Goal: Check status: Check status

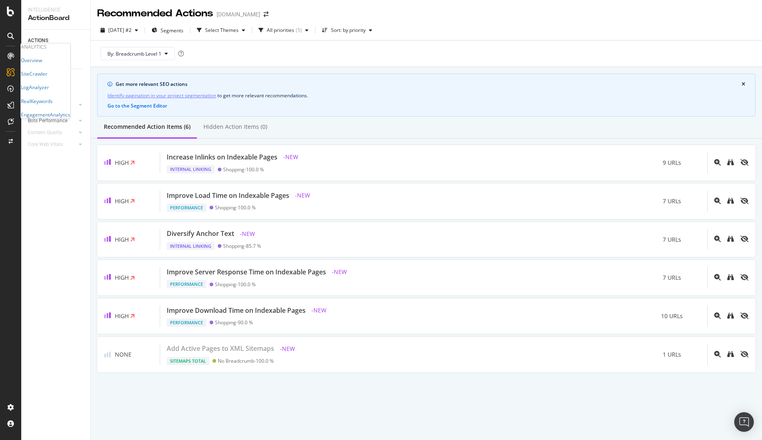
click at [8, 57] on icon at bounding box center [10, 56] width 7 height 7
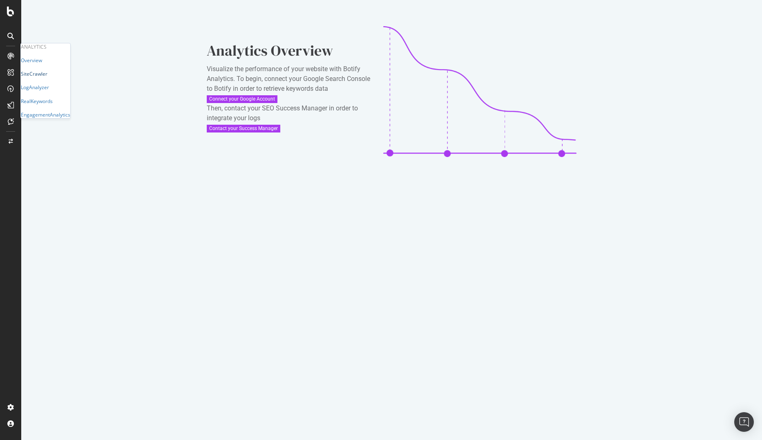
click at [47, 77] on div "SiteCrawler" at bounding box center [34, 73] width 27 height 7
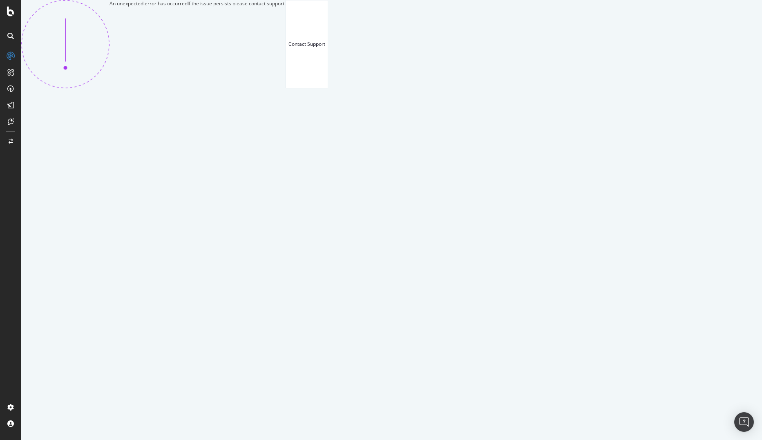
click at [110, 88] on img at bounding box center [65, 44] width 88 height 88
click at [8, 14] on icon at bounding box center [10, 12] width 7 height 10
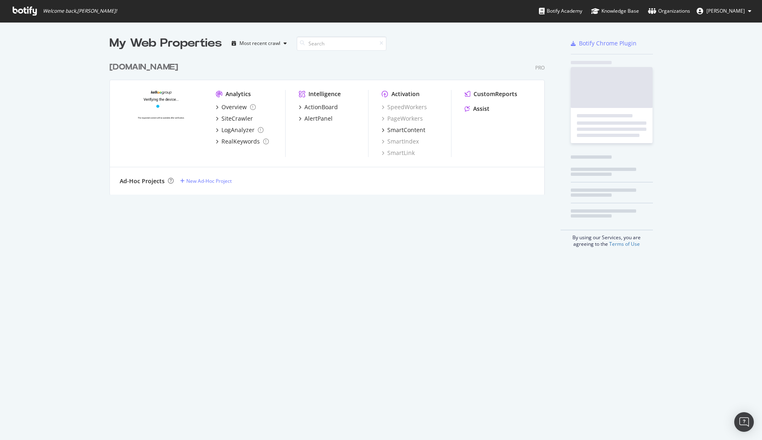
scroll to position [434, 750]
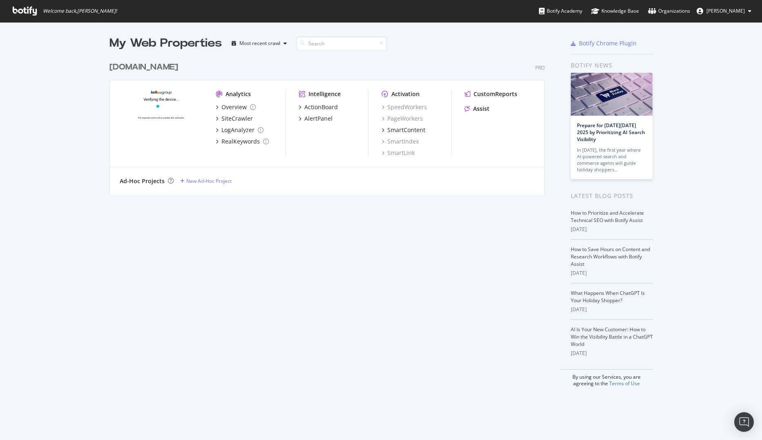
click at [48, 93] on div "My Web Properties Most recent crawl leguide.com Pro Analytics Overview SiteCraw…" at bounding box center [381, 211] width 762 height 378
click at [264, 118] on link "Crawling" at bounding box center [268, 118] width 20 height 7
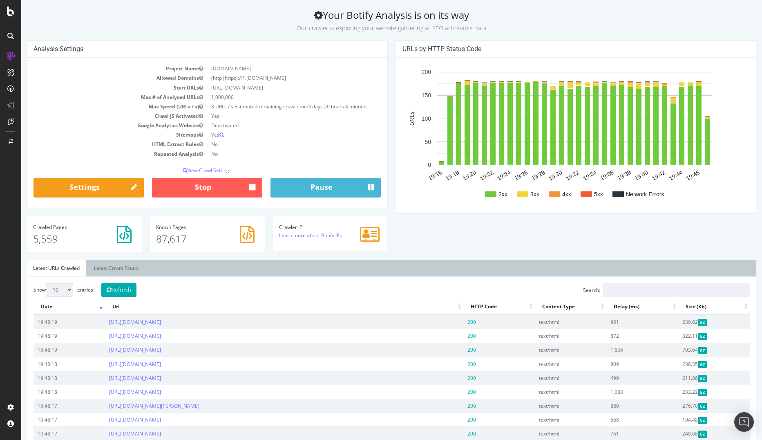
scroll to position [29, 0]
